Goal: Task Accomplishment & Management: Use online tool/utility

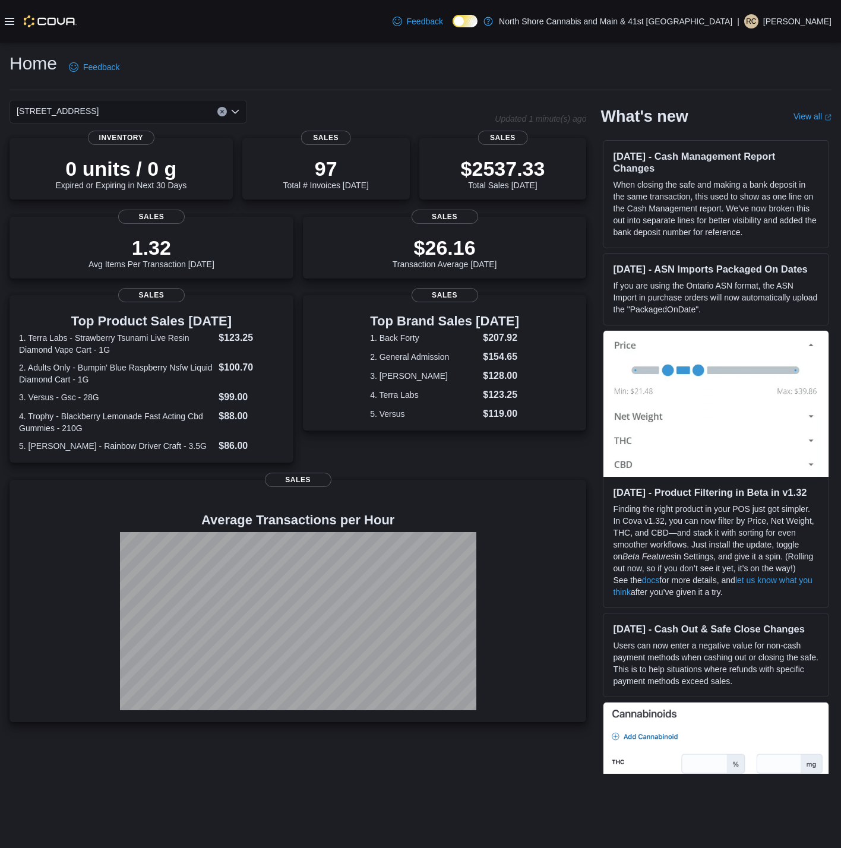
click at [8, 15] on div at bounding box center [41, 21] width 72 height 12
click at [8, 21] on icon at bounding box center [10, 21] width 10 height 7
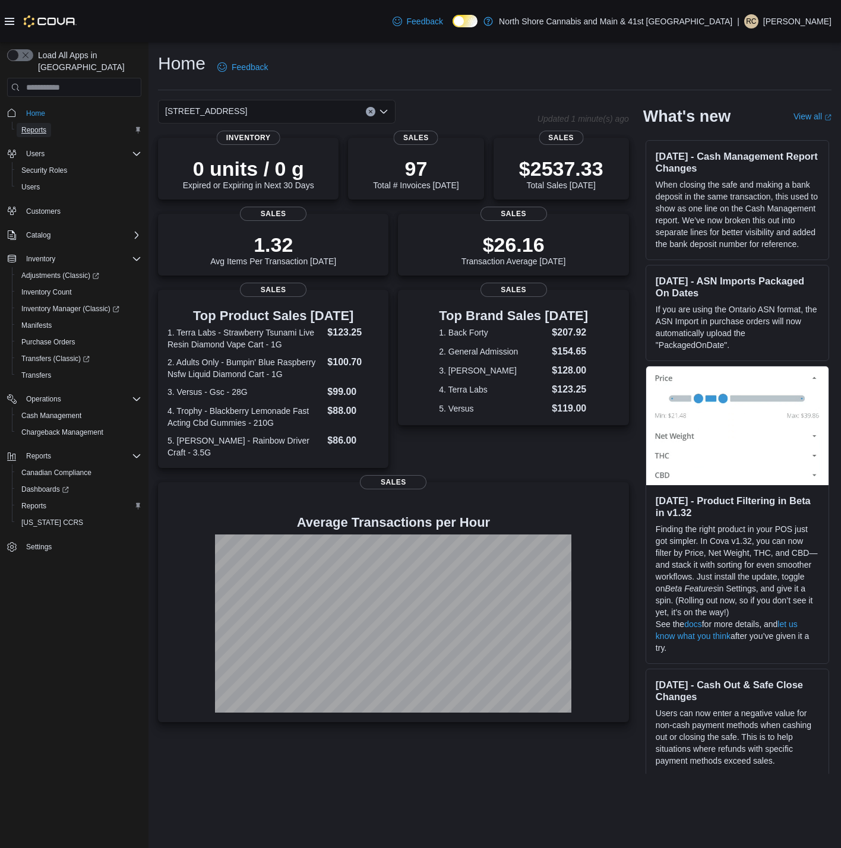
click at [32, 124] on span "Reports" at bounding box center [33, 130] width 25 height 14
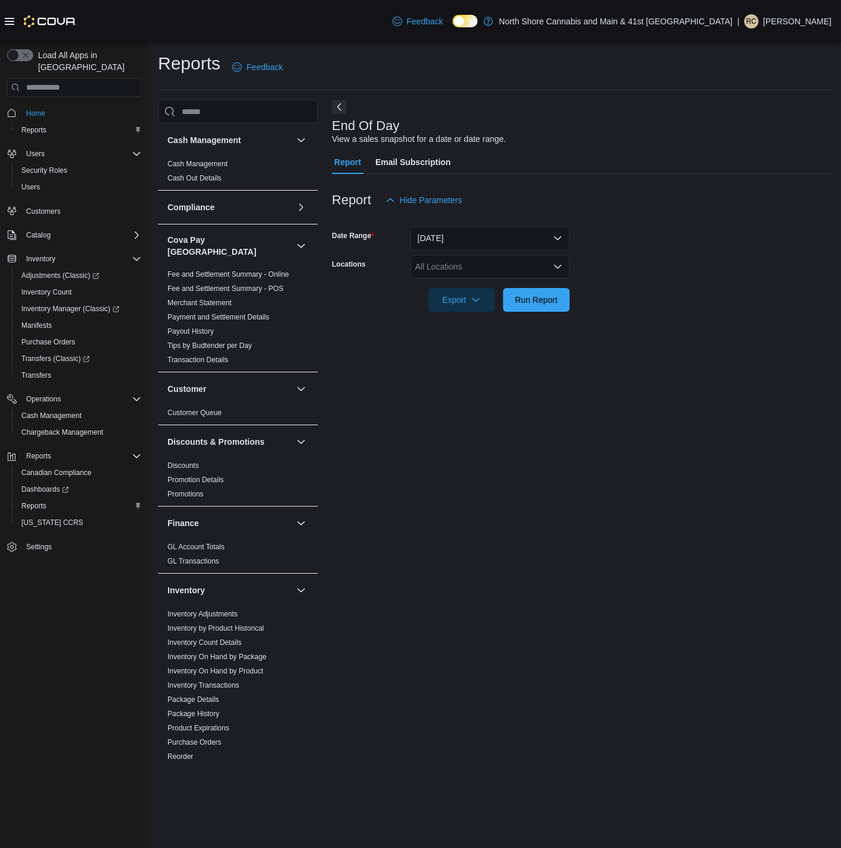
click at [501, 271] on div "All Locations" at bounding box center [489, 267] width 159 height 24
click at [474, 317] on span "5707 Main St." at bounding box center [477, 321] width 82 height 12
click at [621, 289] on form "Date Range Today Locations 5707 Main St. Combo box. Selected. 5707 Main St.. Pr…" at bounding box center [581, 262] width 499 height 100
click at [531, 298] on span "Run Report" at bounding box center [536, 299] width 43 height 12
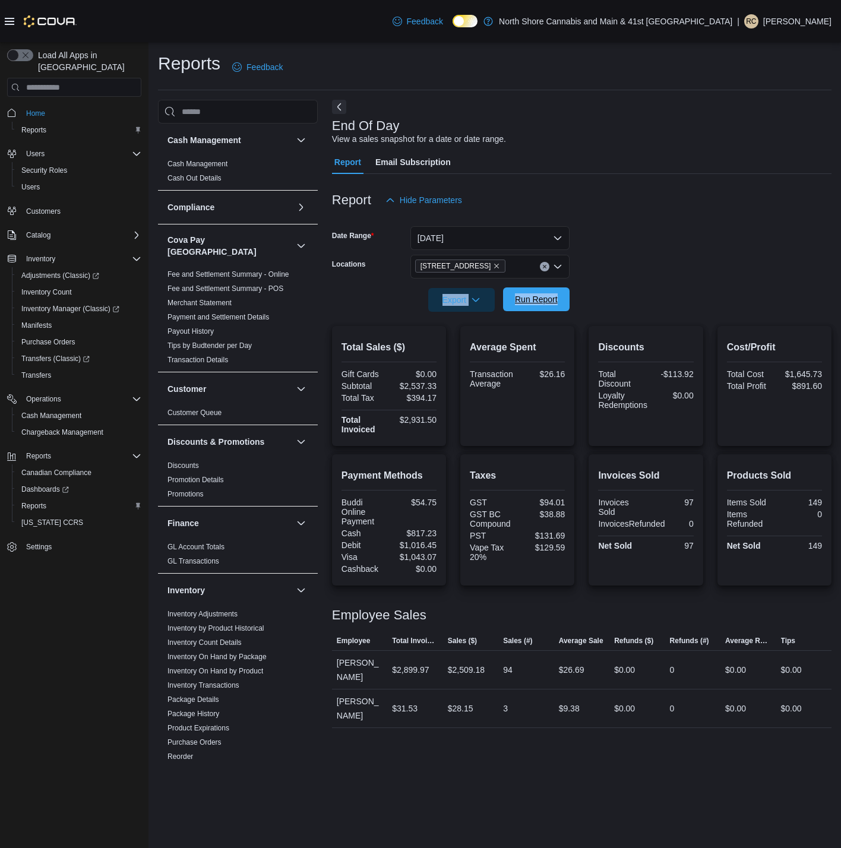
click at [556, 305] on span "Run Report" at bounding box center [536, 299] width 43 height 12
drag, startPoint x: 606, startPoint y: 238, endPoint x: 745, endPoint y: 381, distance: 200.3
click at [745, 381] on div "Report Hide Parameters Date Range Today Locations 5707 Main St. Export Run Repo…" at bounding box center [581, 451] width 499 height 554
click at [697, 193] on div "Report Hide Parameters" at bounding box center [581, 200] width 499 height 24
click at [534, 310] on span "Run Report" at bounding box center [536, 299] width 52 height 24
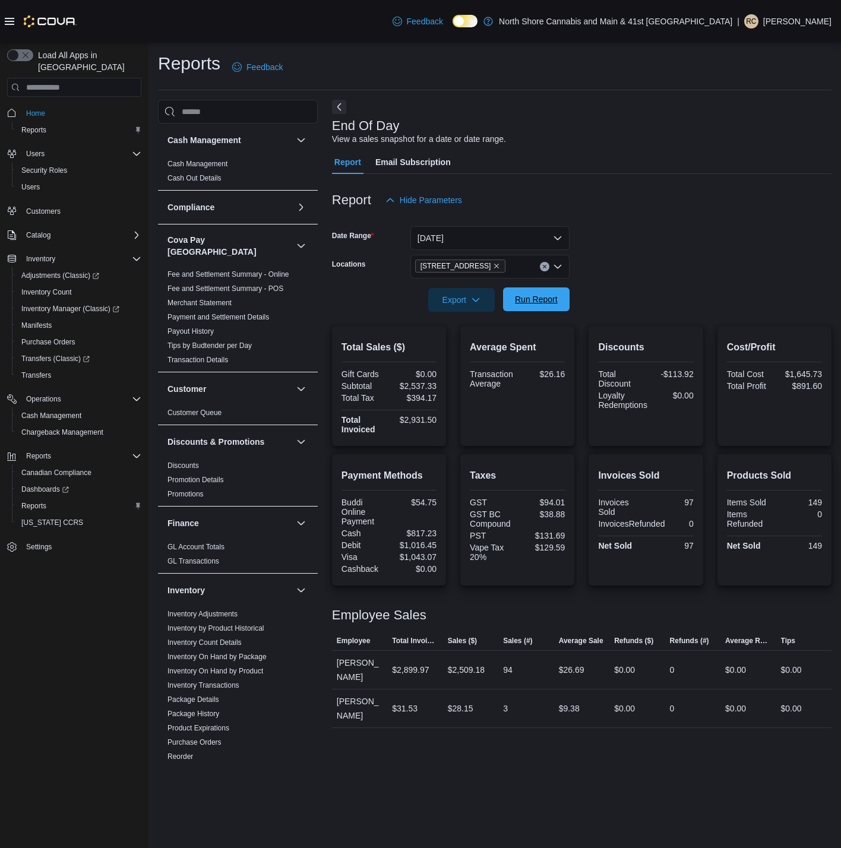
click at [530, 296] on span "Run Report" at bounding box center [536, 299] width 43 height 12
click at [563, 291] on button "Run Report" at bounding box center [536, 299] width 67 height 24
click at [550, 300] on span "Run Report" at bounding box center [536, 299] width 43 height 12
click at [524, 295] on span "Run Report" at bounding box center [536, 299] width 43 height 12
click at [535, 299] on span "Run Report" at bounding box center [536, 299] width 43 height 12
